Goal: Find specific page/section: Find specific page/section

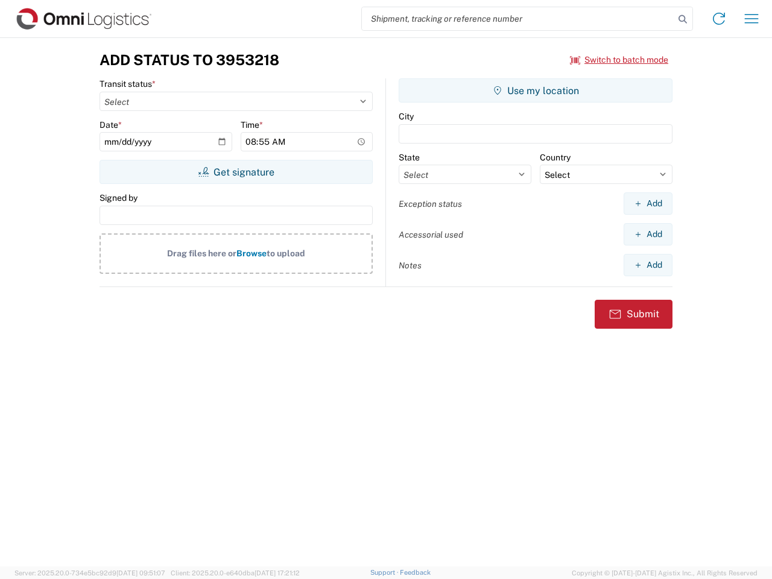
click at [518, 19] on input "search" at bounding box center [518, 18] width 313 height 23
click at [683, 19] on icon at bounding box center [683, 19] width 17 height 17
click at [719, 19] on icon at bounding box center [719, 18] width 19 height 19
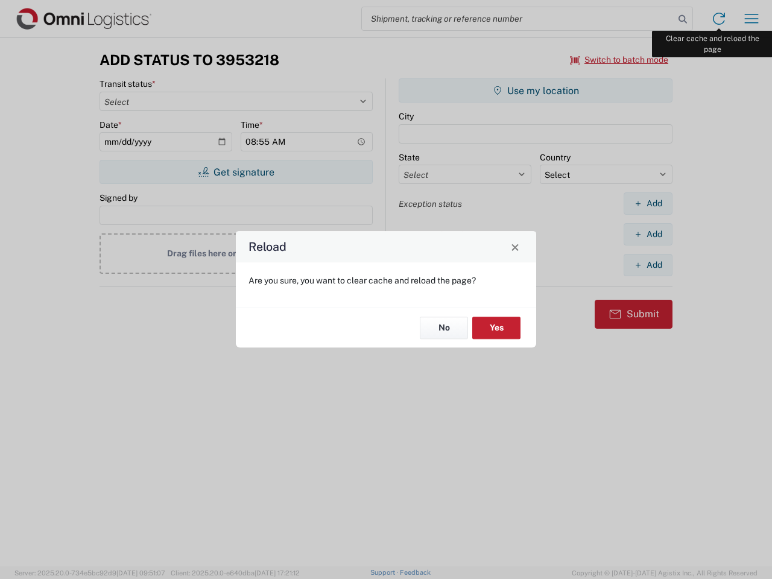
click at [752, 19] on div "Reload Are you sure, you want to clear cache and reload the page? No Yes" at bounding box center [386, 289] width 772 height 579
click at [620, 60] on div "Reload Are you sure, you want to clear cache and reload the page? No Yes" at bounding box center [386, 289] width 772 height 579
click at [236, 172] on div "Reload Are you sure, you want to clear cache and reload the page? No Yes" at bounding box center [386, 289] width 772 height 579
click at [536, 91] on div "Reload Are you sure, you want to clear cache and reload the page? No Yes" at bounding box center [386, 289] width 772 height 579
click at [648, 203] on div "Reload Are you sure, you want to clear cache and reload the page? No Yes" at bounding box center [386, 289] width 772 height 579
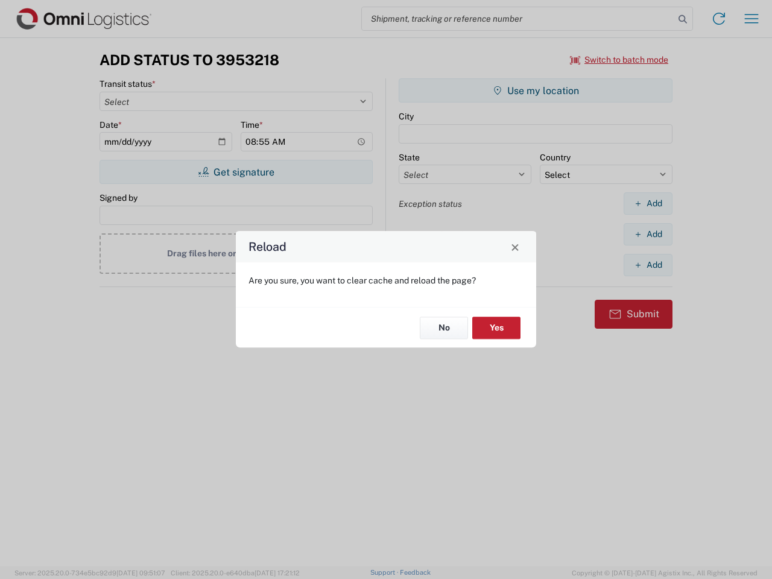
click at [648, 234] on div "Reload Are you sure, you want to clear cache and reload the page? No Yes" at bounding box center [386, 289] width 772 height 579
click at [648, 265] on div "Reload Are you sure, you want to clear cache and reload the page? No Yes" at bounding box center [386, 289] width 772 height 579
